Goal: Task Accomplishment & Management: Manage account settings

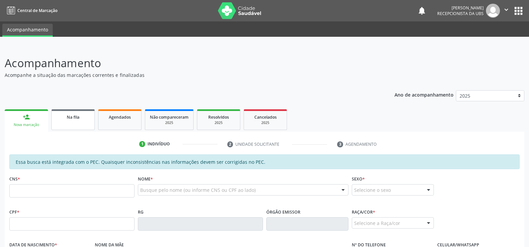
click at [70, 117] on span "Na fila" at bounding box center [73, 117] width 13 height 6
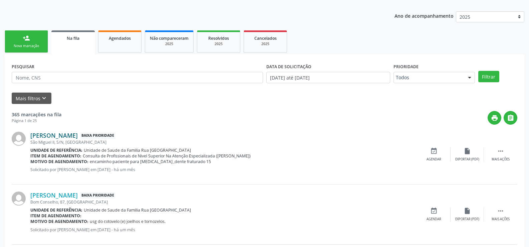
scroll to position [67, 0]
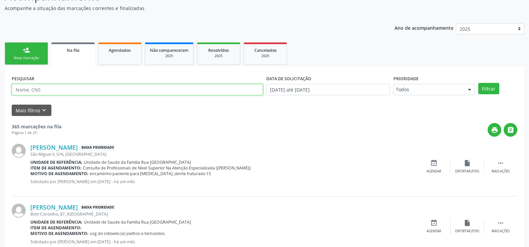
click at [96, 90] on input "text" at bounding box center [137, 89] width 251 height 11
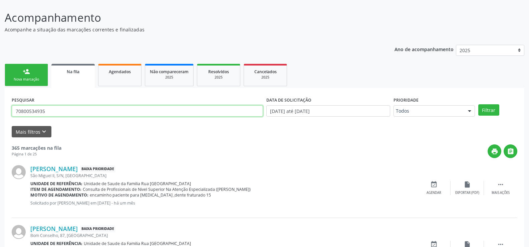
scroll to position [33, 0]
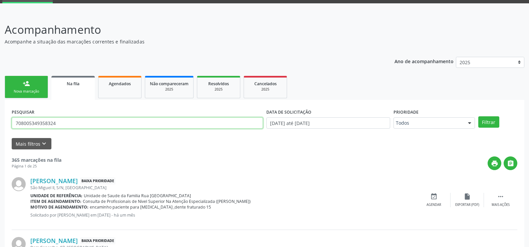
type input "708005349358324"
click at [478, 116] on button "Filtrar" at bounding box center [488, 121] width 21 height 11
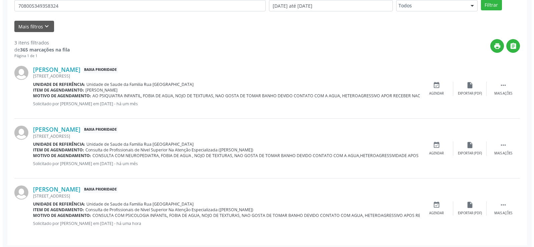
scroll to position [153, 0]
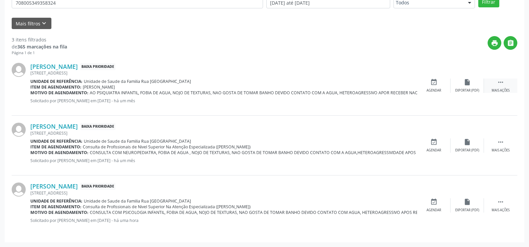
click at [499, 89] on div "Mais ações" at bounding box center [500, 90] width 18 height 5
click at [432, 90] on div "Cancelar" at bounding box center [434, 90] width 16 height 5
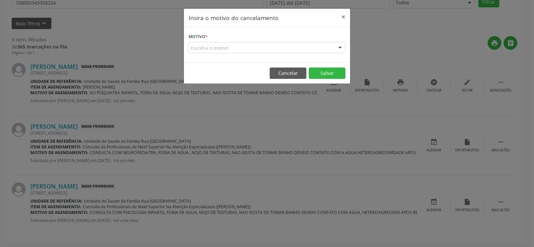
click at [244, 47] on div "Escolha o motivo" at bounding box center [267, 47] width 157 height 11
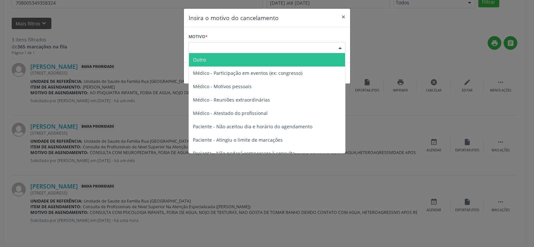
click at [217, 62] on span "Outro" at bounding box center [267, 59] width 156 height 13
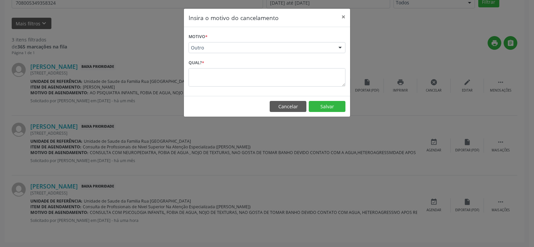
click at [222, 87] on div "Motivo * Outro Outro Médico - Participação em eventos (ex: congresso) Médico - …" at bounding box center [267, 61] width 166 height 69
click at [221, 77] on textarea at bounding box center [267, 77] width 157 height 18
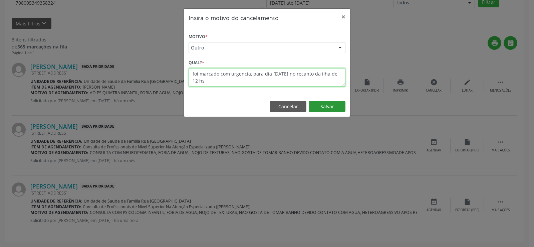
type textarea "foi marcado com urgencia, para dia [DATE] no recanto da ilha de 12 hs"
click at [331, 106] on button "Salvar" at bounding box center [327, 106] width 37 height 11
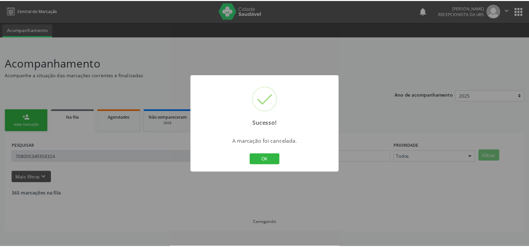
scroll to position [0, 0]
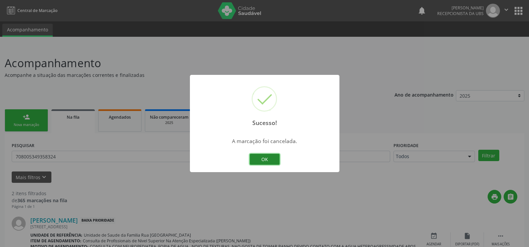
click at [266, 156] on button "OK" at bounding box center [265, 158] width 30 height 11
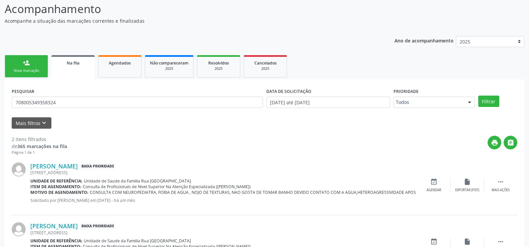
scroll to position [93, 0]
